Goal: Task Accomplishment & Management: Manage account settings

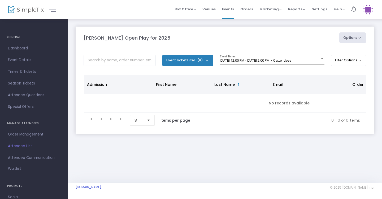
click at [316, 60] on div "8/22/2025 @ 12:00 PM - 8/22/2025 @ 2:00 PM • 0 attendees" at bounding box center [270, 61] width 100 height 4
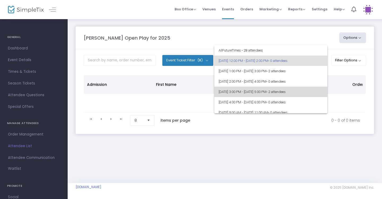
click at [286, 90] on span "• 2 attendees" at bounding box center [276, 92] width 19 height 4
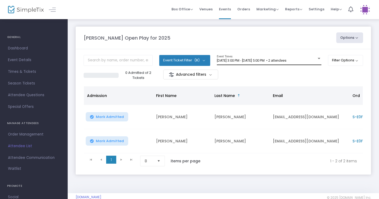
click at [314, 56] on div "[DATE] 3:00 PM - [DATE] 5:00 PM • 2 attendees Event Times" at bounding box center [269, 60] width 105 height 10
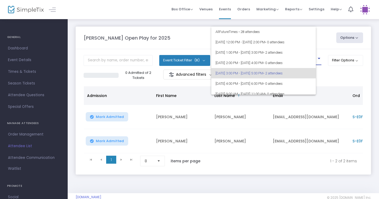
scroll to position [12, 0]
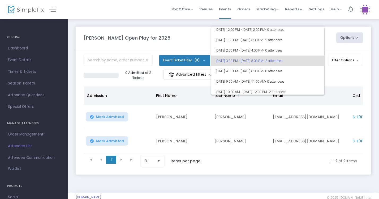
click at [297, 16] on div at bounding box center [189, 99] width 379 height 199
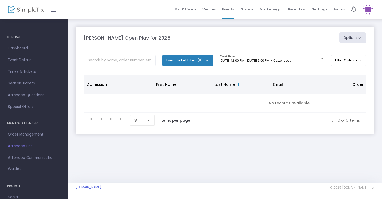
click at [280, 44] on m-panel-header "[PERSON_NAME] Open Play for 2025 Options Export List Print Name Tags Export to …" at bounding box center [225, 38] width 299 height 23
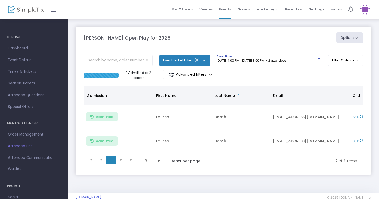
click at [317, 60] on div at bounding box center [319, 59] width 5 height 4
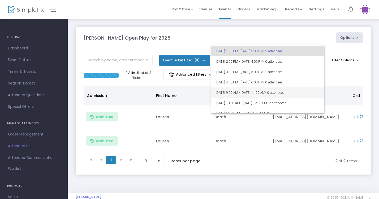
scroll to position [10, 0]
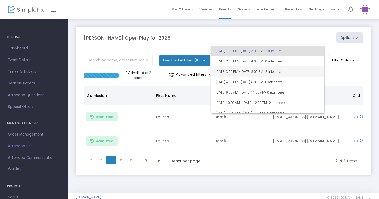
click at [284, 73] on span "[DATE] 3:00 PM - [DATE] 5:00 PM • 2 attendees" at bounding box center [268, 71] width 105 height 10
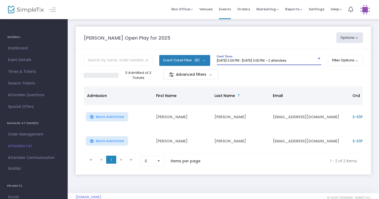
scroll to position [0, 0]
click at [287, 57] on div "[DATE] 3:00 PM - [DATE] 5:00 PM • 2 attendees Event Times" at bounding box center [269, 60] width 105 height 10
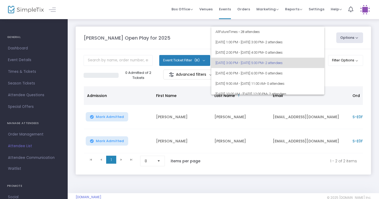
scroll to position [2, 0]
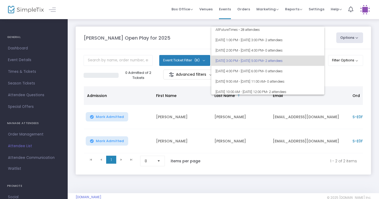
click at [297, 63] on span "[DATE] 3:00 PM - [DATE] 5:00 PM • 2 attendees" at bounding box center [268, 61] width 105 height 10
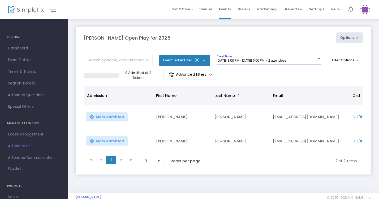
scroll to position [0, 0]
click at [238, 58] on div "[DATE] 3:00 PM - [DATE] 5:00 PM • 2 attendees Event Times" at bounding box center [269, 60] width 105 height 10
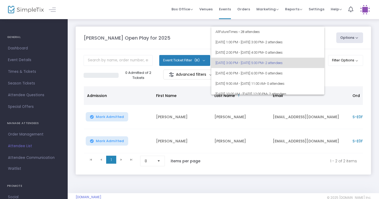
scroll to position [2, 0]
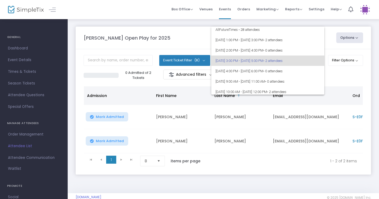
click at [240, 56] on span "[DATE] 3:00 PM - [DATE] 5:00 PM • 2 attendees" at bounding box center [268, 61] width 105 height 10
